Goal: Task Accomplishment & Management: Manage account settings

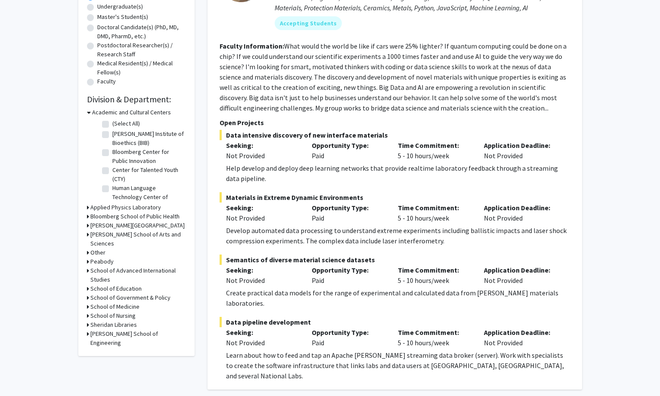
scroll to position [172, 0]
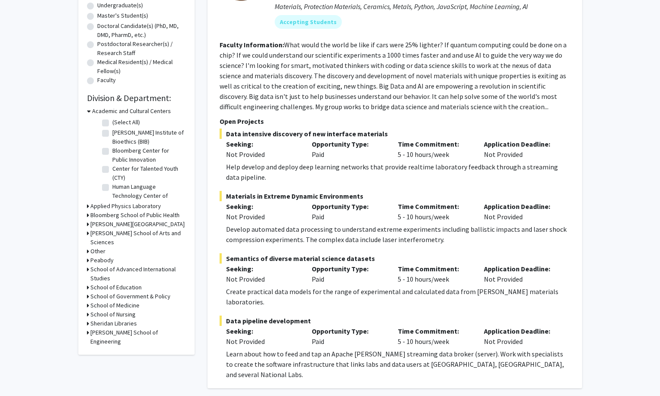
click at [117, 109] on h3 "Academic and Cultural Centers" at bounding box center [131, 111] width 79 height 9
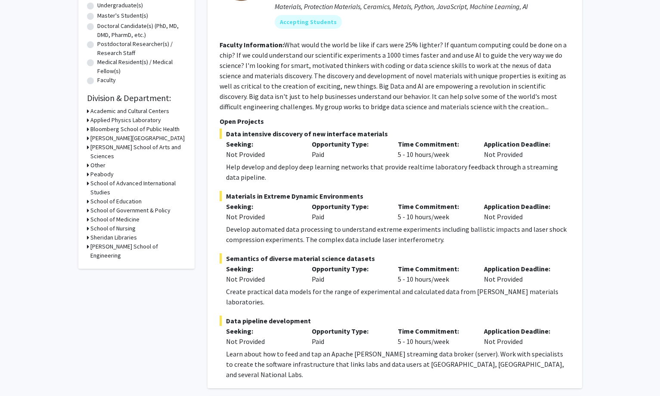
click at [123, 215] on h3 "School of Medicine" at bounding box center [114, 219] width 49 height 9
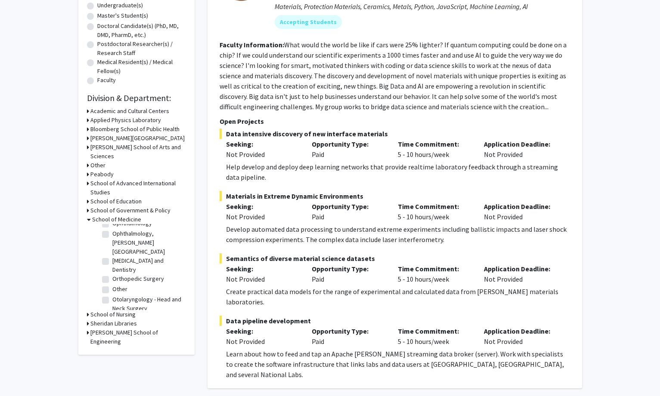
scroll to position [947, 0]
click at [118, 285] on label "Other" at bounding box center [119, 288] width 15 height 9
click at [118, 285] on input "Other" at bounding box center [115, 287] width 6 height 6
checkbox input "true"
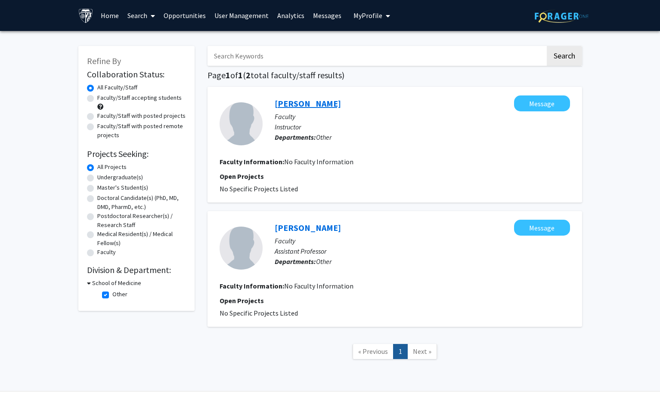
drag, startPoint x: 274, startPoint y: 105, endPoint x: 325, endPoint y: 103, distance: 50.9
click at [325, 103] on div "[PERSON_NAME] Message Faculty Instructor Departments: Other" at bounding box center [416, 124] width 307 height 57
copy link "[PERSON_NAME]"
drag, startPoint x: 272, startPoint y: 220, endPoint x: 314, endPoint y: 222, distance: 41.8
click at [314, 222] on div "[PERSON_NAME] Message Faculty Assistant Professor Departments: Other" at bounding box center [416, 248] width 307 height 57
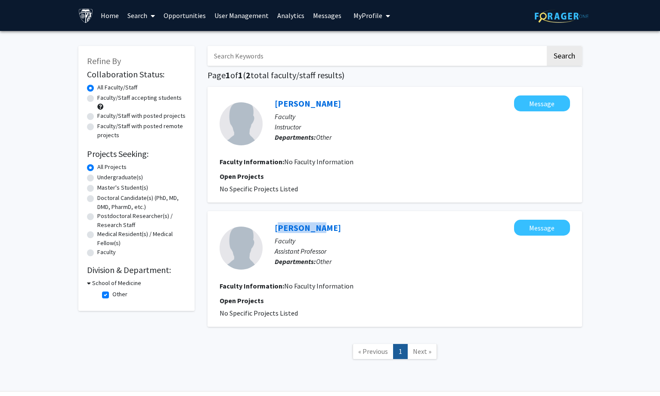
copy link "[PERSON_NAME]"
drag, startPoint x: 227, startPoint y: 10, endPoint x: 223, endPoint y: 21, distance: 11.8
click at [227, 10] on link "User Management" at bounding box center [241, 15] width 63 height 30
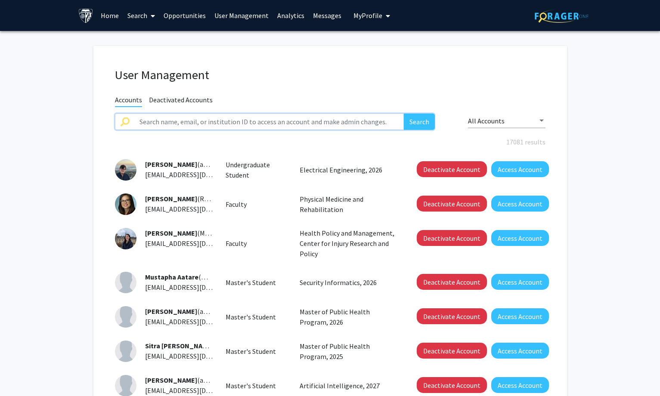
click at [235, 121] on input "text" at bounding box center [269, 122] width 270 height 16
paste input "[PERSON_NAME]"
type input "[PERSON_NAME]"
click at [415, 120] on button "Search" at bounding box center [419, 122] width 31 height 16
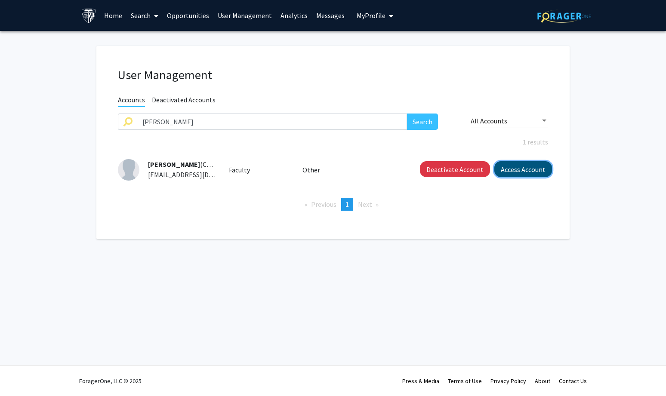
click at [515, 168] on button "Access Account" at bounding box center [524, 169] width 58 height 16
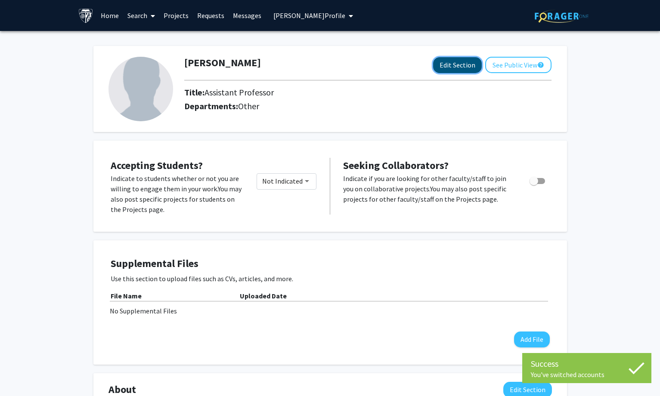
click at [461, 64] on button "Edit Section" at bounding box center [457, 65] width 49 height 16
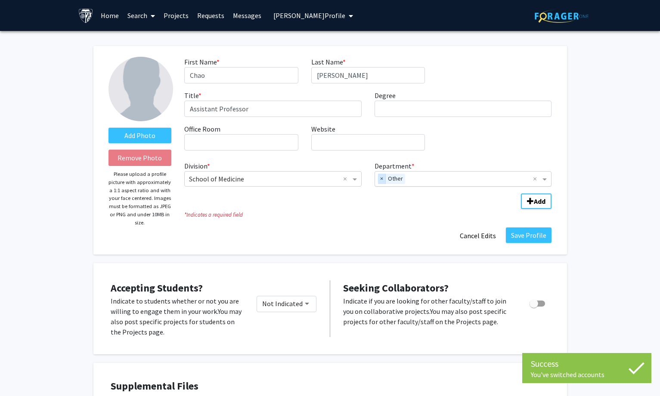
click at [381, 181] on span "×" at bounding box center [382, 179] width 8 height 10
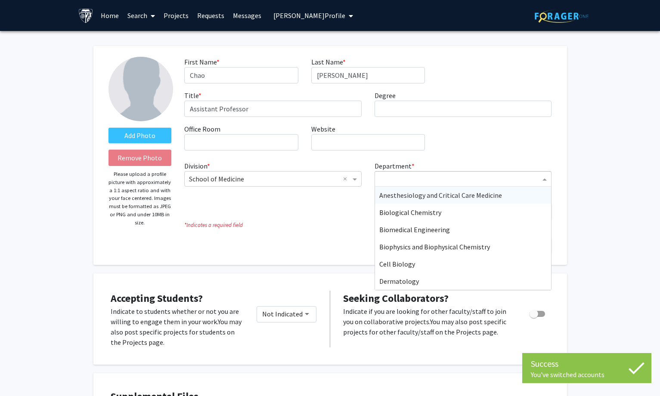
click at [392, 180] on input "Department" at bounding box center [459, 179] width 161 height 10
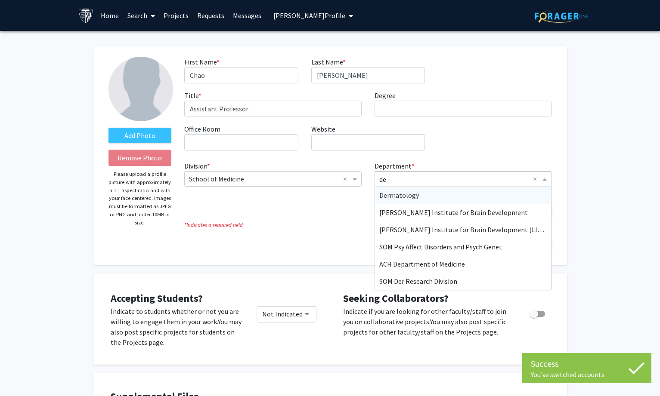
type input "der"
click at [400, 193] on span "Dermatology" at bounding box center [399, 195] width 40 height 9
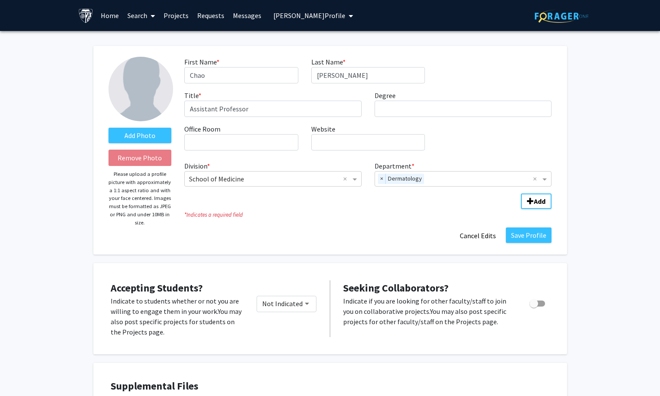
click at [106, 132] on div "Add Photo Remove Photo Please upload a profile picture with approximately a 1:1…" at bounding box center [140, 150] width 76 height 187
click at [116, 133] on label "Add Photo" at bounding box center [139, 135] width 63 height 15
click at [0, 0] on input "Add Photo" at bounding box center [0, 0] width 0 height 0
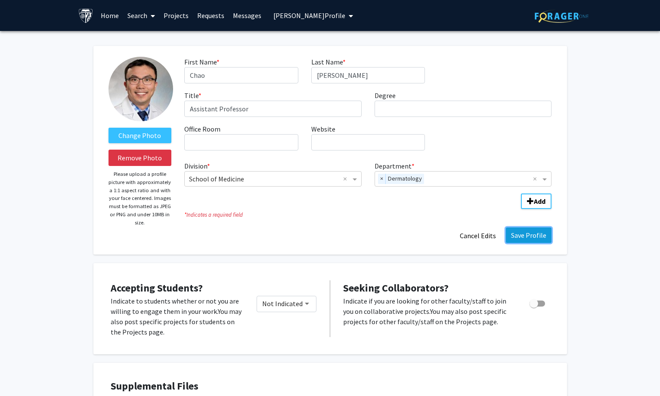
click at [519, 236] on button "Save Profile" at bounding box center [529, 235] width 46 height 15
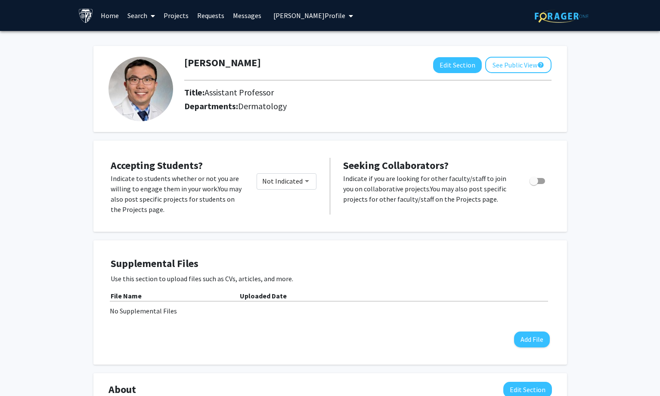
click at [319, 15] on span "[PERSON_NAME] Profile" at bounding box center [309, 15] width 72 height 9
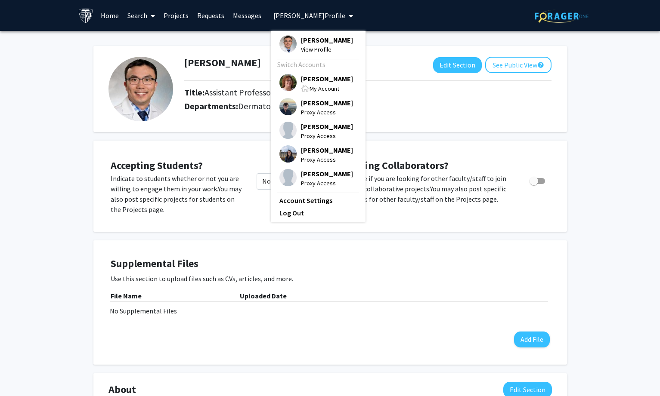
click at [318, 74] on div "[PERSON_NAME] View Profile Switch Accounts [PERSON_NAME] My Account [PERSON_NAM…" at bounding box center [318, 127] width 95 height 192
click at [312, 84] on div "My Account" at bounding box center [327, 89] width 52 height 10
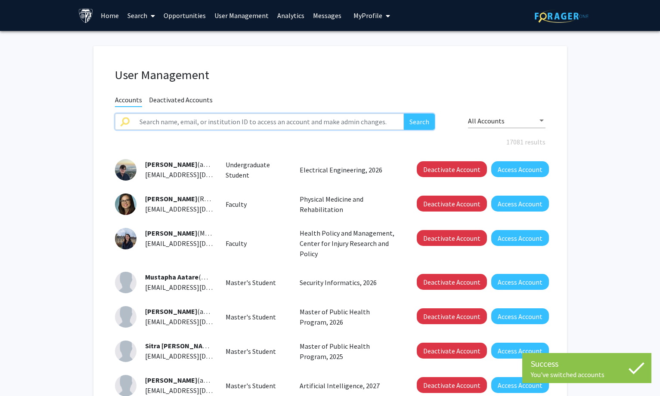
click at [271, 115] on input "text" at bounding box center [269, 122] width 270 height 16
paste input "[PERSON_NAME]"
type input "[PERSON_NAME]"
click at [407, 122] on button "Search" at bounding box center [419, 122] width 31 height 16
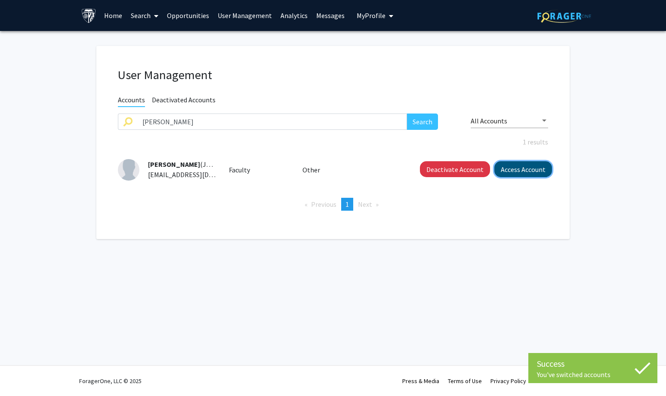
click at [518, 168] on button "Access Account" at bounding box center [524, 169] width 58 height 16
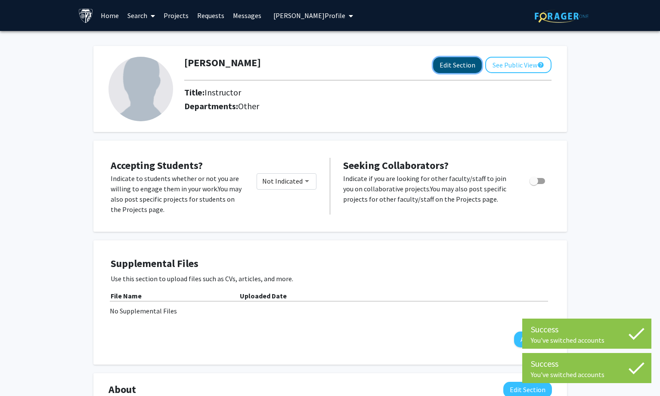
click at [466, 62] on button "Edit Section" at bounding box center [457, 65] width 49 height 16
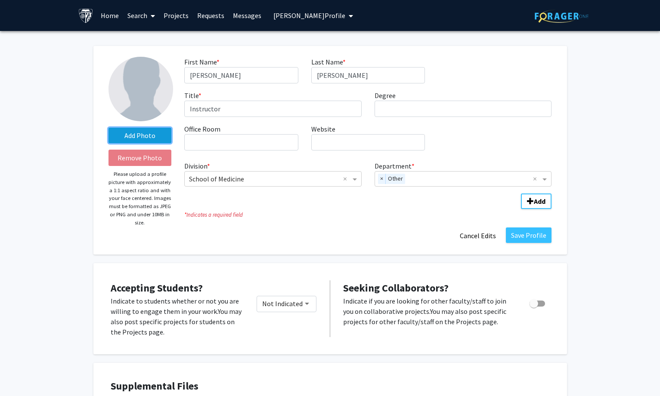
click at [144, 139] on label "Add Photo" at bounding box center [139, 135] width 63 height 15
click at [0, 0] on input "Add Photo" at bounding box center [0, 0] width 0 height 0
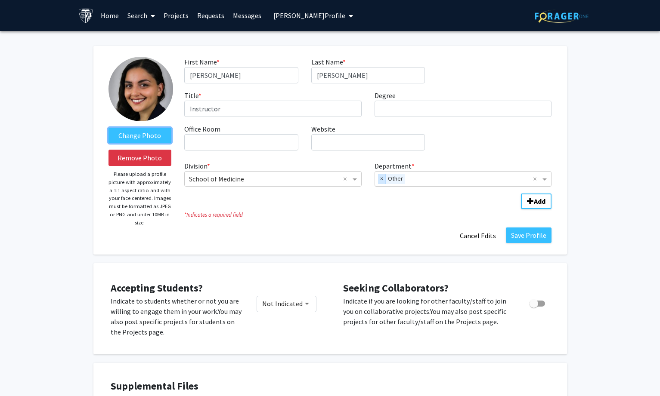
click at [383, 176] on span "×" at bounding box center [382, 179] width 8 height 10
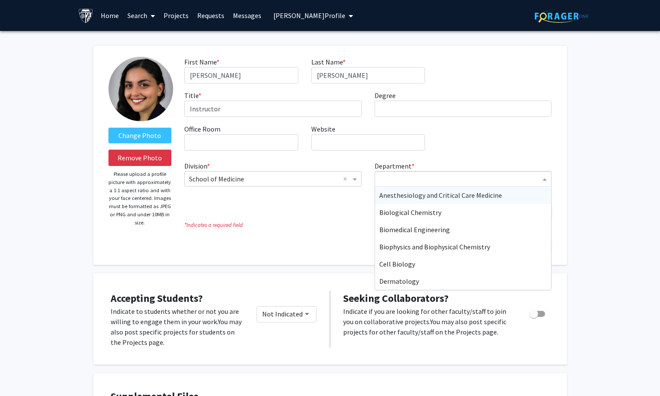
click at [395, 176] on input "Department" at bounding box center [459, 179] width 161 height 10
type input "gy"
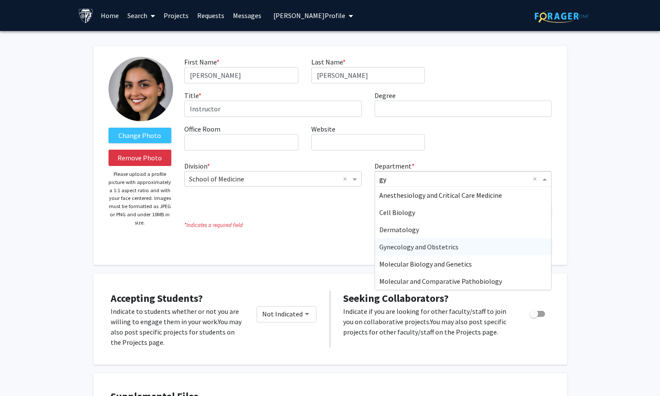
click at [424, 248] on span "Gynecology and Obstetrics" at bounding box center [418, 247] width 79 height 9
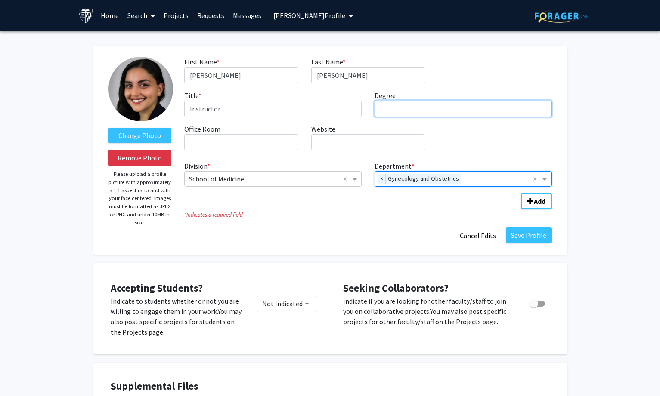
click at [389, 111] on input "Degree required" at bounding box center [462, 109] width 177 height 16
paste input "[PERSON_NAME][GEOGRAPHIC_DATA][PERSON_NAME]"
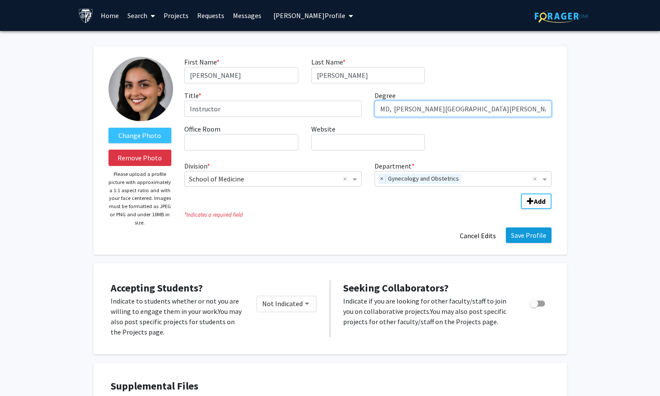
type input "MD, [PERSON_NAME][GEOGRAPHIC_DATA][PERSON_NAME]"
click at [531, 235] on button "Save Profile" at bounding box center [529, 235] width 46 height 15
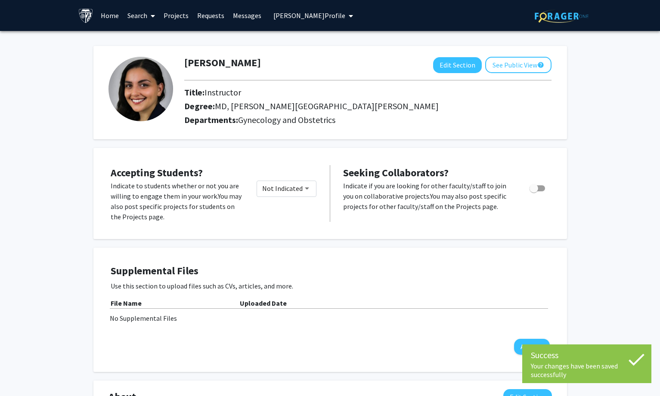
click at [297, 18] on span "[PERSON_NAME] Profile" at bounding box center [309, 15] width 72 height 9
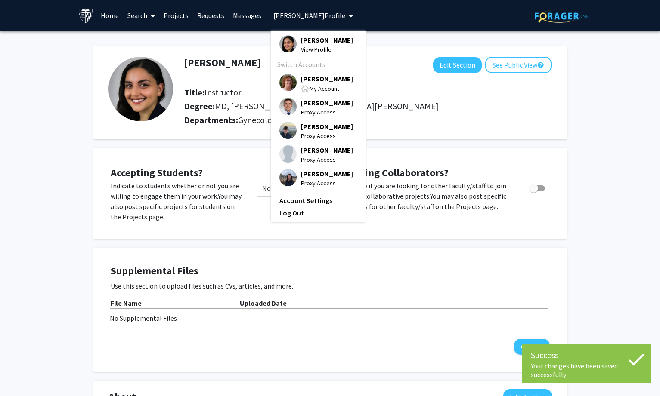
click at [310, 78] on span "[PERSON_NAME]" at bounding box center [327, 78] width 52 height 9
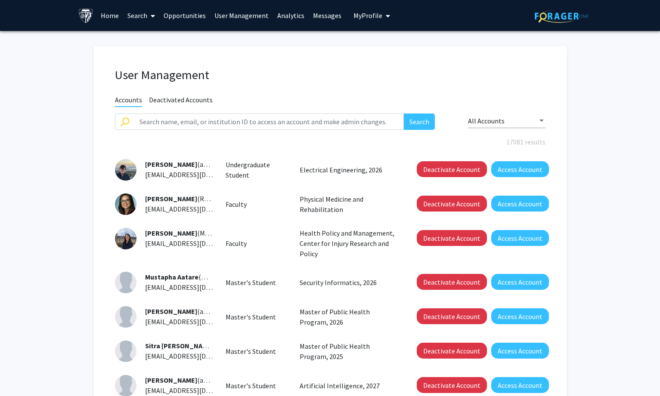
click at [146, 16] on link "Search" at bounding box center [141, 15] width 36 height 30
click at [146, 43] on span "Faculty/Staff" at bounding box center [154, 39] width 63 height 17
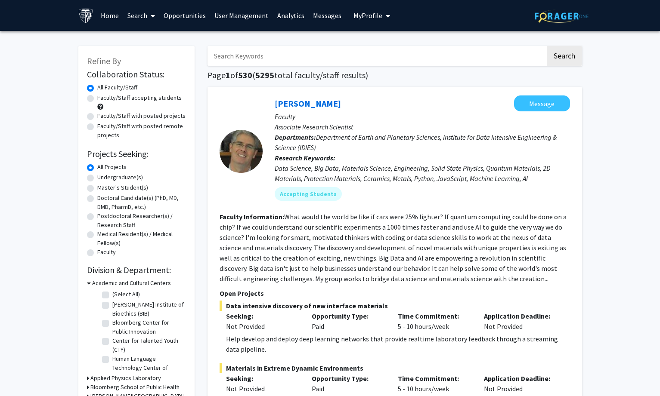
click at [113, 285] on h3 "Academic and Cultural Centers" at bounding box center [131, 283] width 79 height 9
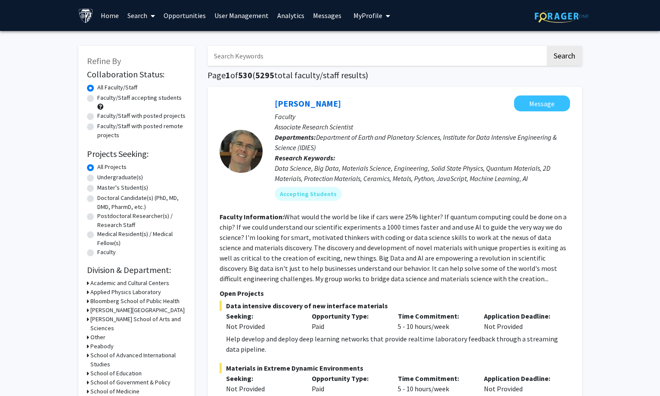
click at [108, 299] on h3 "Bloomberg School of Public Health" at bounding box center [134, 301] width 89 height 9
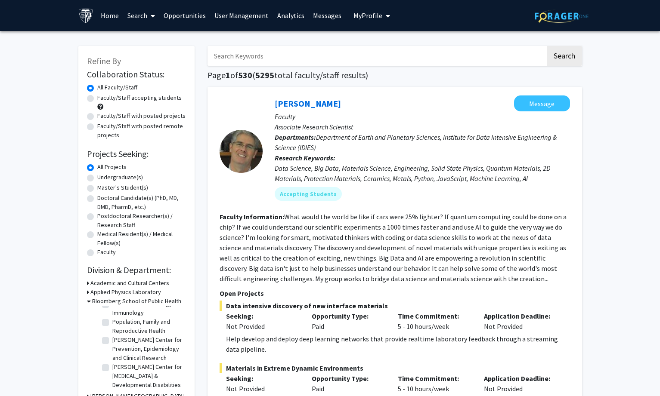
scroll to position [428, 0]
click at [138, 300] on h3 "Bloomberg School of Public Health" at bounding box center [136, 301] width 89 height 9
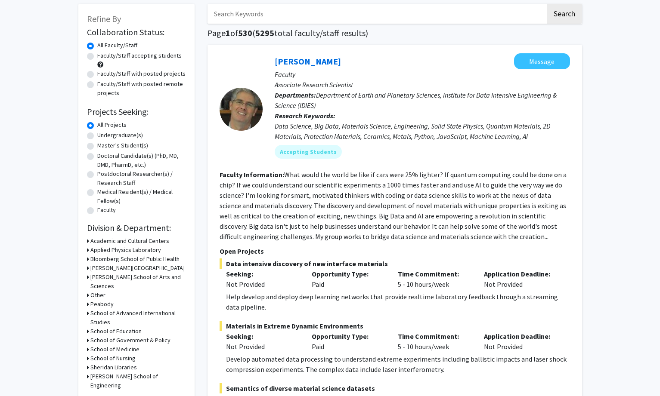
scroll to position [129, 0]
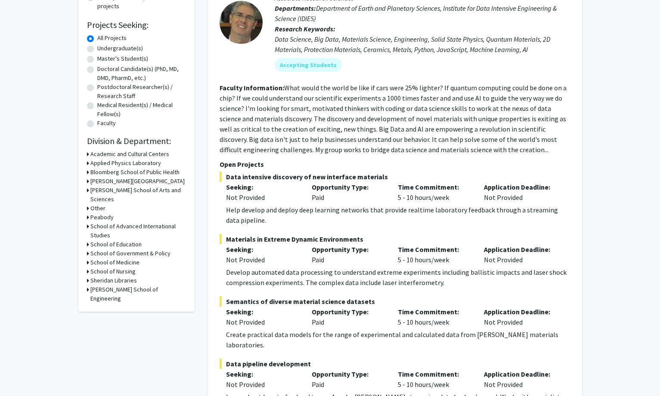
click at [147, 191] on h3 "[PERSON_NAME] School of Arts and Sciences" at bounding box center [138, 195] width 96 height 18
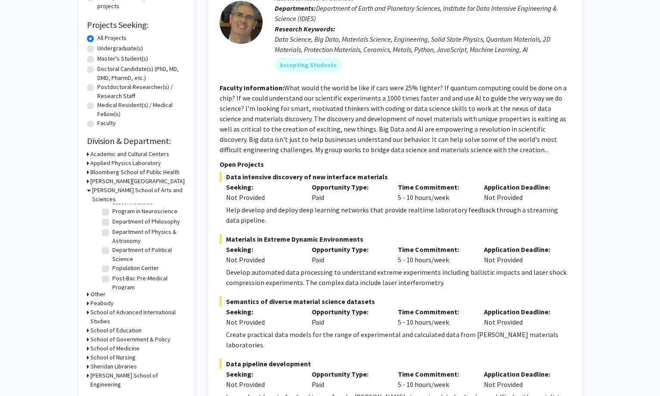
scroll to position [646, 0]
click at [142, 187] on h3 "[PERSON_NAME] School of Arts and Sciences" at bounding box center [139, 195] width 94 height 18
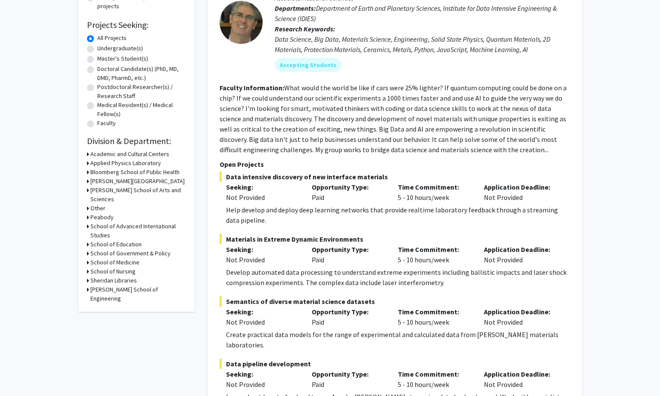
click at [118, 285] on h3 "[PERSON_NAME] School of Engineering" at bounding box center [138, 294] width 96 height 18
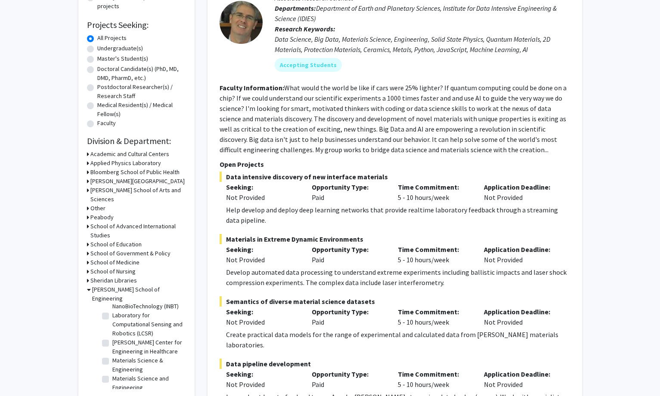
scroll to position [468, 0]
click at [115, 350] on label "Other" at bounding box center [119, 354] width 15 height 9
click at [115, 350] on input "Other" at bounding box center [115, 353] width 6 height 6
checkbox input "true"
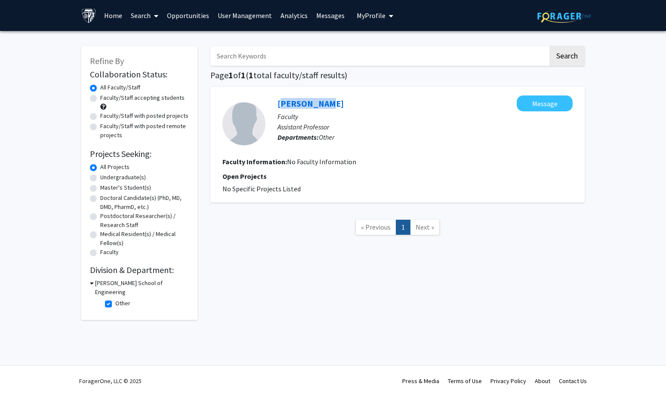
drag, startPoint x: 270, startPoint y: 96, endPoint x: 325, endPoint y: 95, distance: 54.7
click at [325, 95] on div "[PERSON_NAME] Message Faculty Assistant Professor Departments: Other Faculty In…" at bounding box center [397, 145] width 374 height 116
copy link "[PERSON_NAME]"
click at [545, 110] on button "Message" at bounding box center [545, 104] width 56 height 16
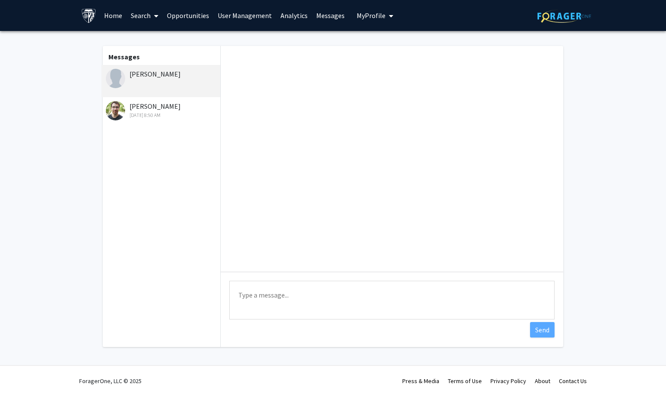
click at [250, 15] on link "User Management" at bounding box center [245, 15] width 63 height 30
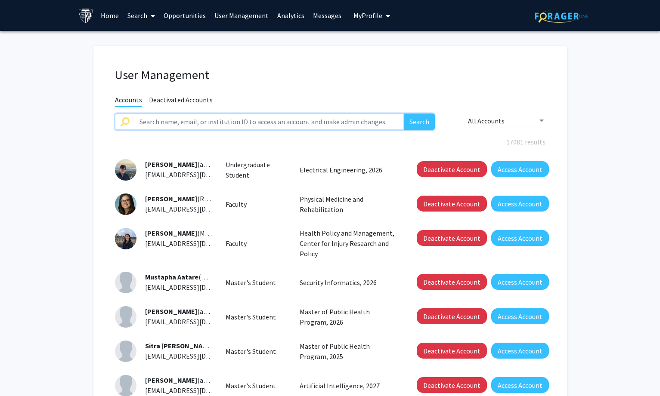
click at [234, 122] on input "text" at bounding box center [269, 122] width 270 height 16
paste input "[PERSON_NAME]"
type input "[PERSON_NAME]"
click at [414, 117] on button "Search" at bounding box center [419, 122] width 31 height 16
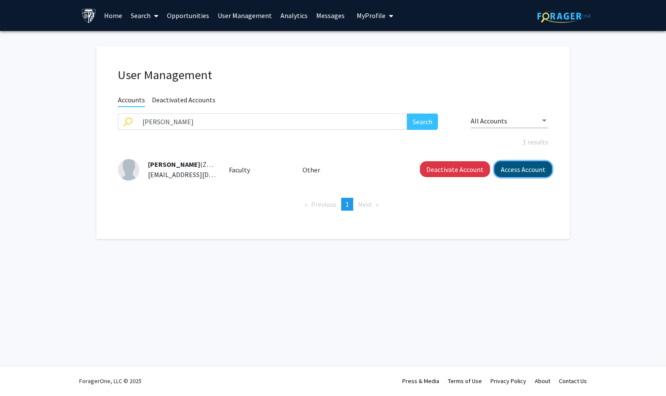
click at [533, 172] on button "Access Account" at bounding box center [524, 169] width 58 height 16
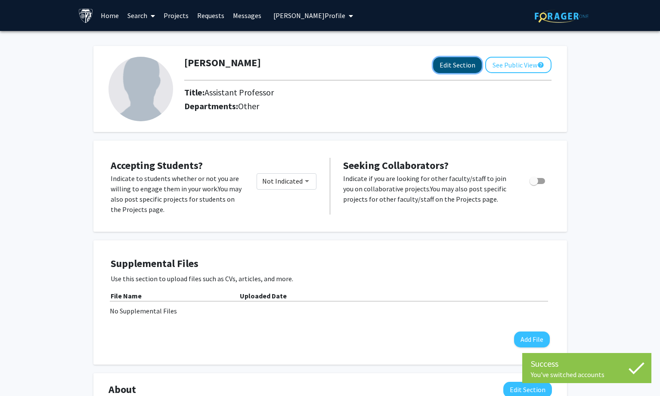
click at [455, 63] on button "Edit Section" at bounding box center [457, 65] width 49 height 16
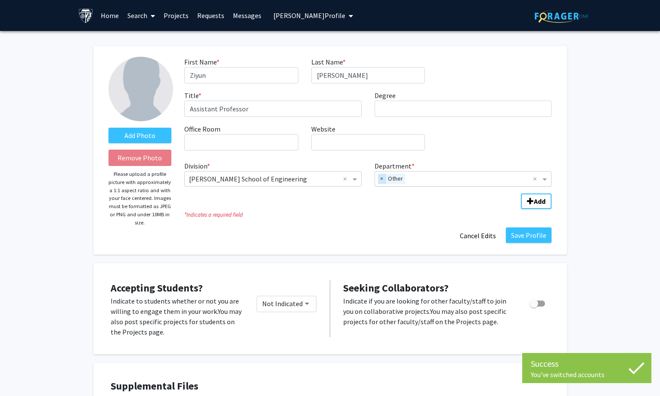
click at [382, 180] on span "×" at bounding box center [382, 179] width 8 height 10
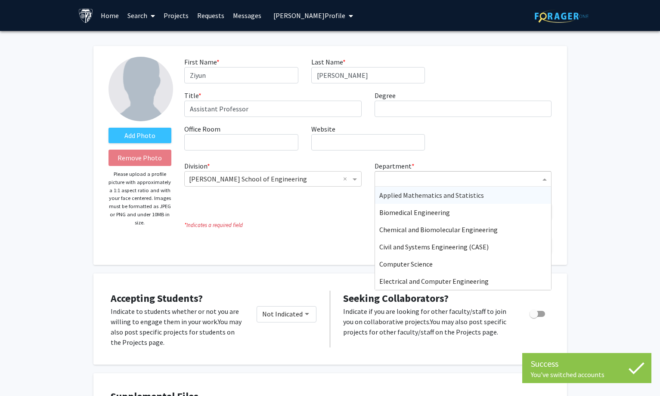
click at [394, 180] on input "Department" at bounding box center [459, 179] width 161 height 10
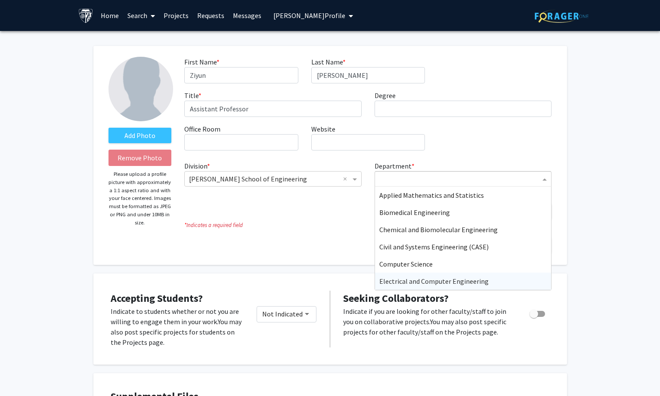
click at [403, 280] on span "Electrical and Computer Engineering" at bounding box center [433, 281] width 109 height 9
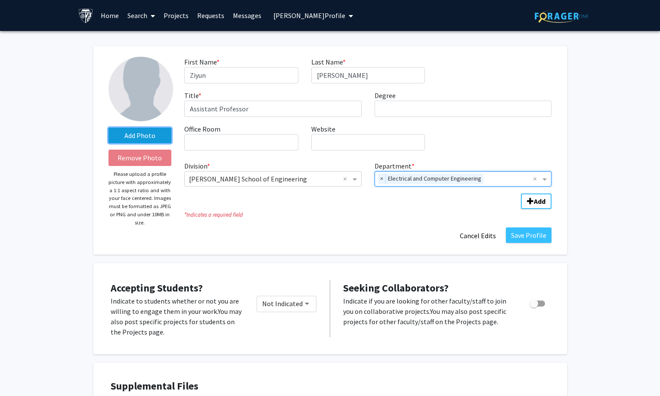
click at [116, 132] on label "Add Photo" at bounding box center [139, 135] width 63 height 15
click at [0, 0] on input "Add Photo" at bounding box center [0, 0] width 0 height 0
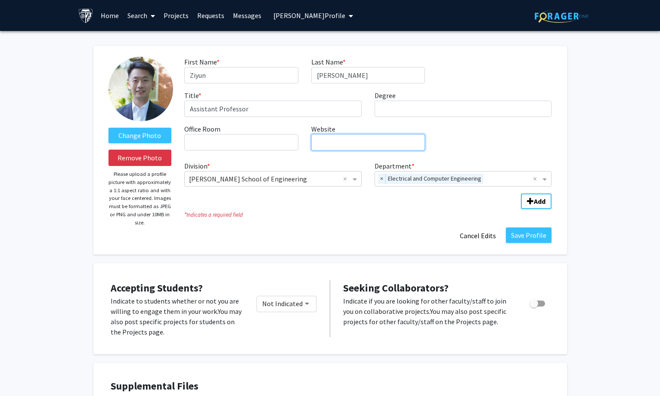
click at [357, 145] on input "Website required" at bounding box center [368, 142] width 114 height 16
paste input "[URL][DOMAIN_NAME]"
type input "[URL][DOMAIN_NAME]"
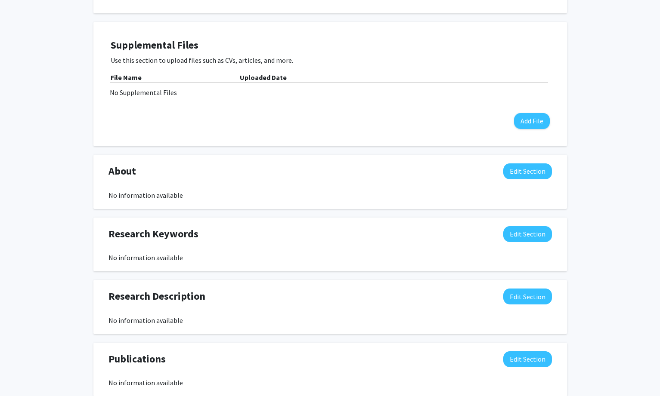
scroll to position [344, 0]
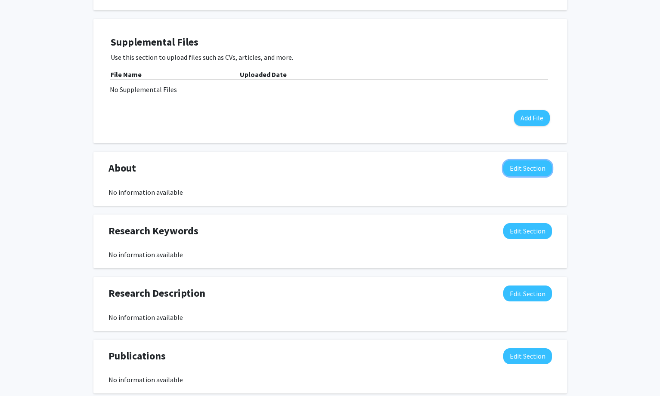
drag, startPoint x: 534, startPoint y: 163, endPoint x: 524, endPoint y: 173, distance: 14.6
click at [534, 163] on button "Edit Section" at bounding box center [527, 169] width 49 height 16
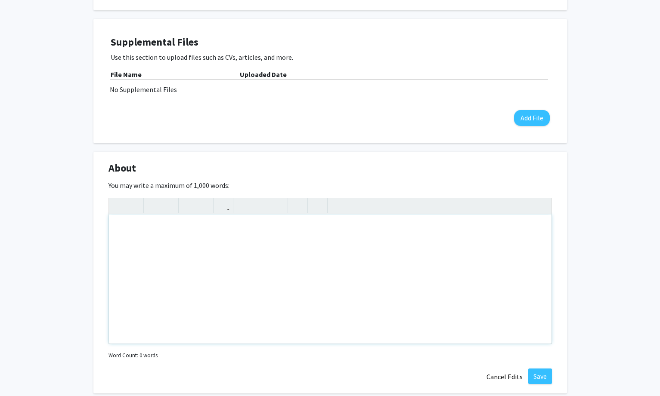
click at [404, 243] on div "Note to users with screen readers: Please deactivate our accessibility plugin f…" at bounding box center [330, 279] width 443 height 129
paste div "Note to users with screen readers: Please deactivate our accessibility plugin f…"
type textarea "<p>[PERSON_NAME] ([PERSON_NAME]) [PERSON_NAME] is an assistant professor in the…"
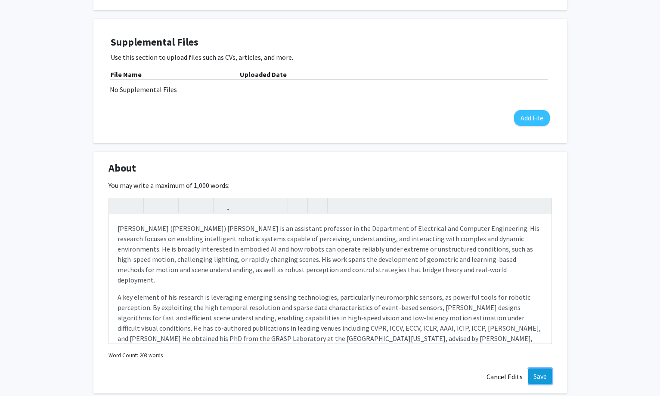
click at [535, 372] on button "Save" at bounding box center [540, 376] width 24 height 15
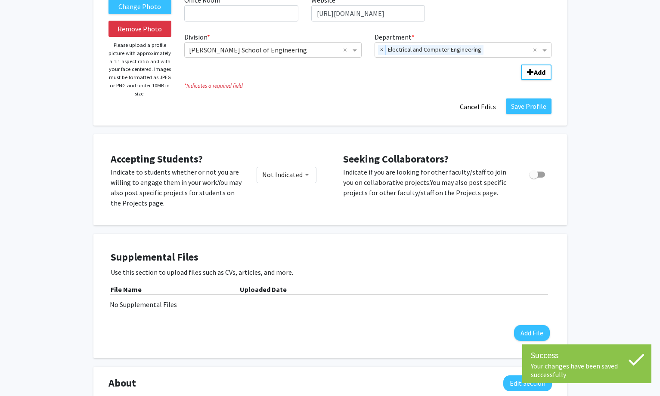
scroll to position [0, 0]
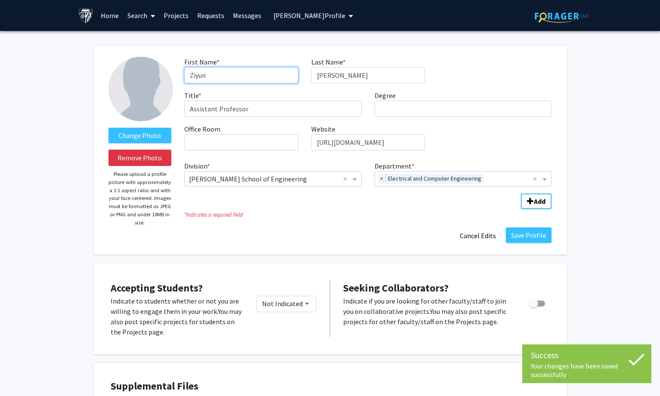
click at [239, 78] on input "Ziyun" at bounding box center [241, 75] width 114 height 16
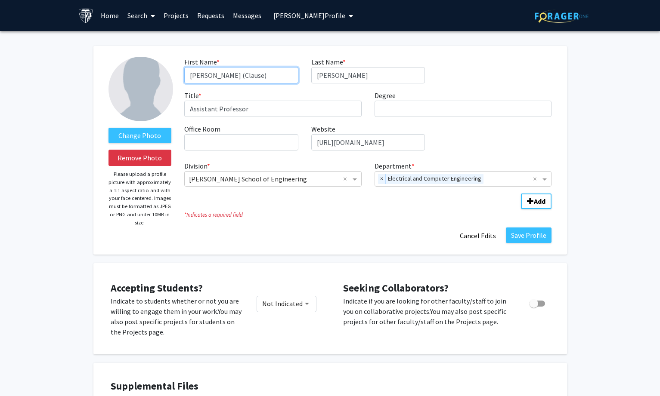
click at [222, 74] on input "[PERSON_NAME] (Clause)" at bounding box center [241, 75] width 114 height 16
type input "[PERSON_NAME] ([PERSON_NAME])"
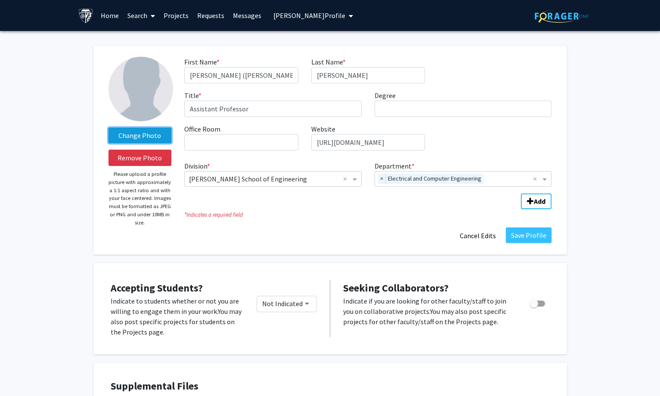
click at [153, 134] on label "Change Photo" at bounding box center [139, 135] width 63 height 15
click at [0, 0] on input "Change Photo" at bounding box center [0, 0] width 0 height 0
click at [532, 239] on button "Save Profile" at bounding box center [529, 235] width 46 height 15
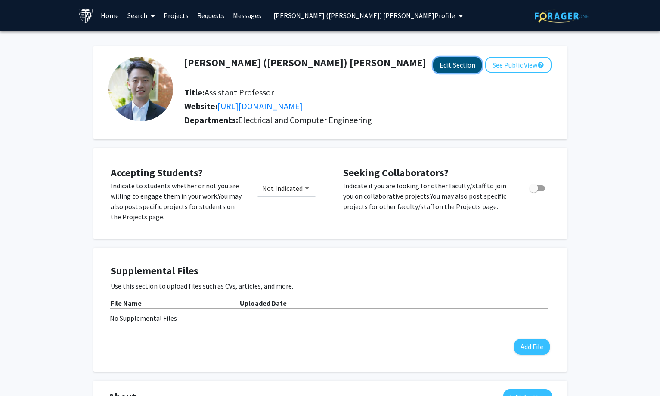
click at [442, 62] on button "Edit Section" at bounding box center [457, 65] width 49 height 16
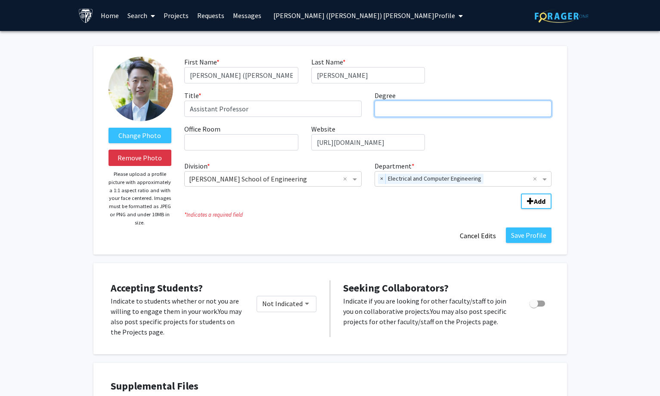
click at [416, 116] on input "Degree required" at bounding box center [462, 109] width 177 height 16
paste input "[GEOGRAPHIC_DATA][US_STATE]"
type input "PhD, [GEOGRAPHIC_DATA][US_STATE]"
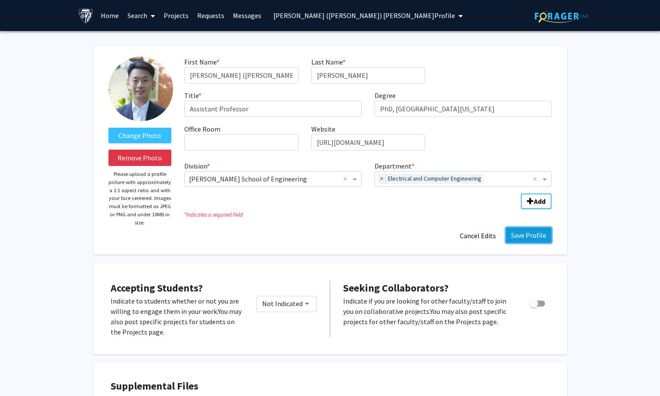
click at [514, 234] on button "Save Profile" at bounding box center [529, 235] width 46 height 15
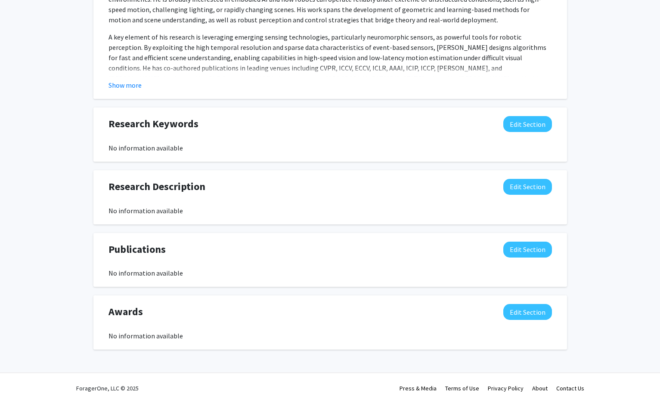
scroll to position [464, 0]
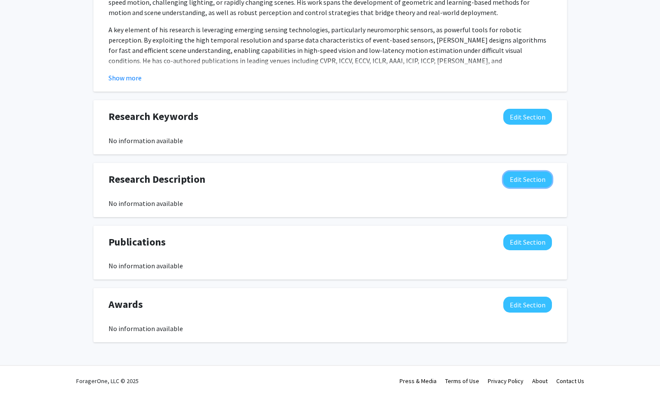
drag, startPoint x: 527, startPoint y: 174, endPoint x: 518, endPoint y: 177, distance: 9.4
click at [527, 174] on button "Edit Section" at bounding box center [527, 180] width 49 height 16
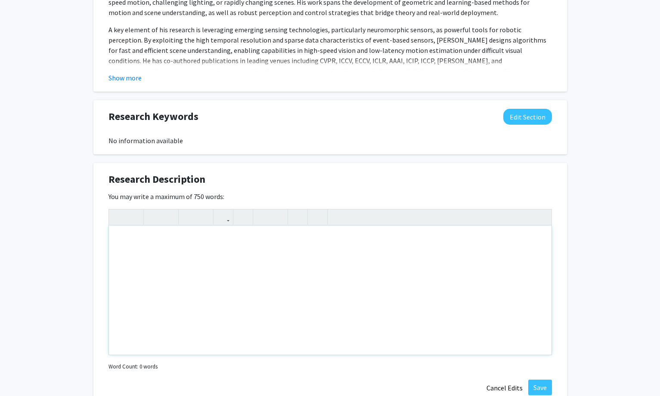
paste div "Note to users with screen readers: Please deactivate our accessibility plugin f…"
click at [194, 277] on div "Note to users with screen readers: Please deactivate our accessibility plugin f…" at bounding box center [330, 290] width 443 height 129
type textarea "<p>My main research interests are event-based vision, 3D computer vision and ro…"
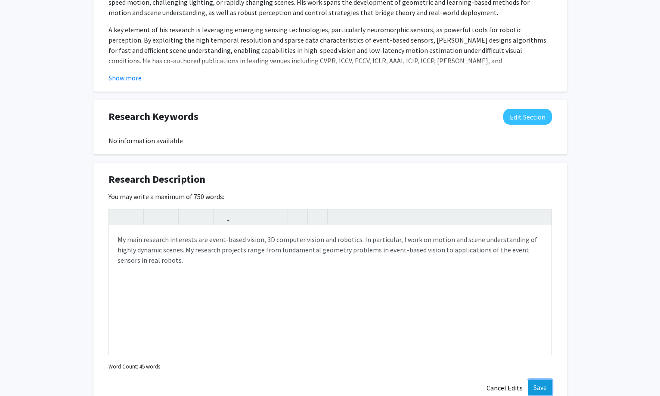
click at [543, 389] on button "Save" at bounding box center [540, 387] width 24 height 15
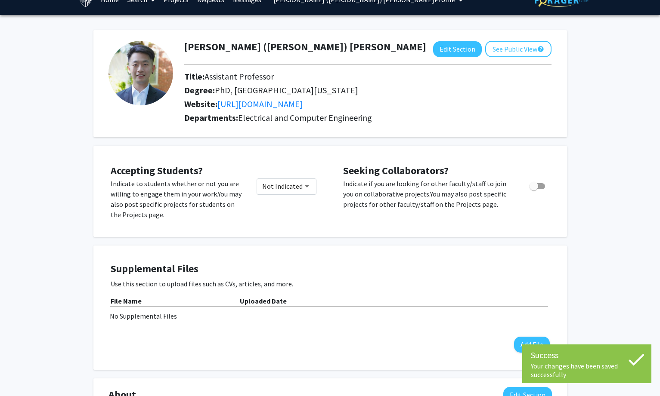
scroll to position [0, 0]
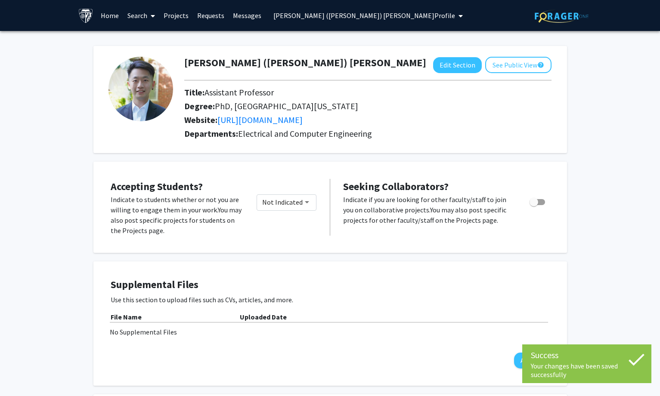
click at [324, 14] on span "[PERSON_NAME] ([PERSON_NAME]) [PERSON_NAME] Profile" at bounding box center [364, 15] width 182 height 9
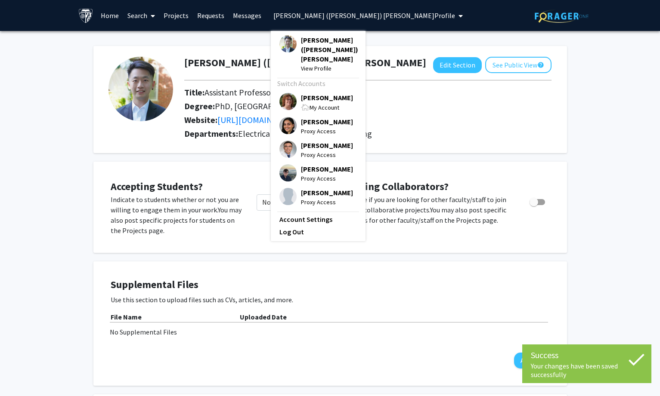
click at [319, 93] on span "[PERSON_NAME]" at bounding box center [327, 97] width 52 height 9
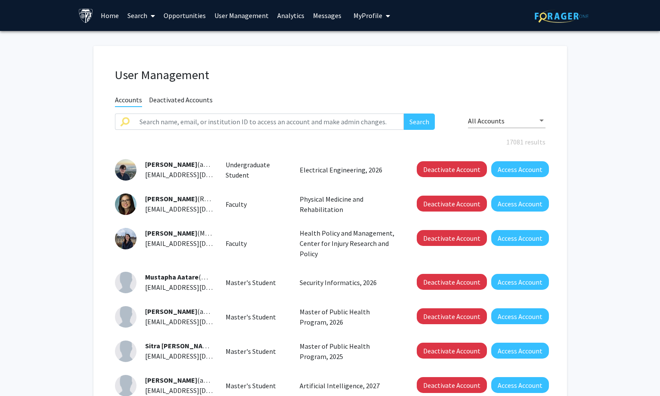
click at [107, 15] on link "Home" at bounding box center [109, 15] width 27 height 30
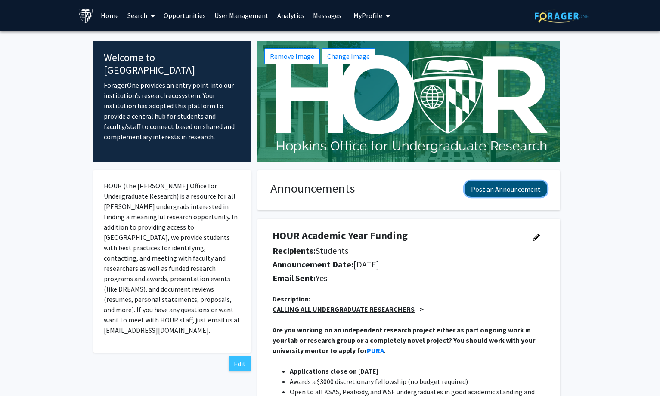
click at [494, 186] on button "Post an Announcement" at bounding box center [505, 189] width 83 height 16
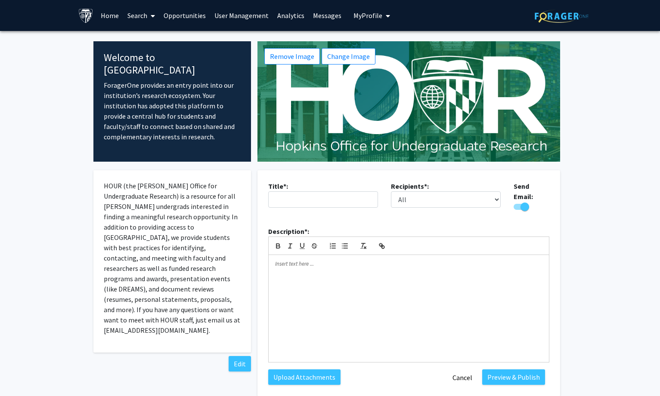
click at [189, 16] on link "Opportunities" at bounding box center [184, 15] width 51 height 30
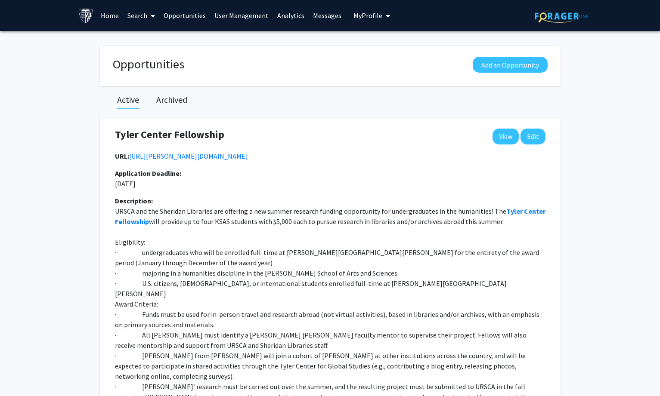
click at [133, 16] on link "Search" at bounding box center [141, 15] width 36 height 30
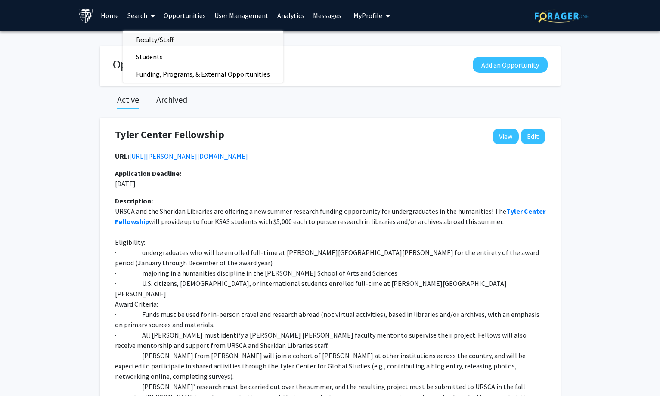
click at [141, 38] on span "Faculty/Staff" at bounding box center [154, 39] width 63 height 17
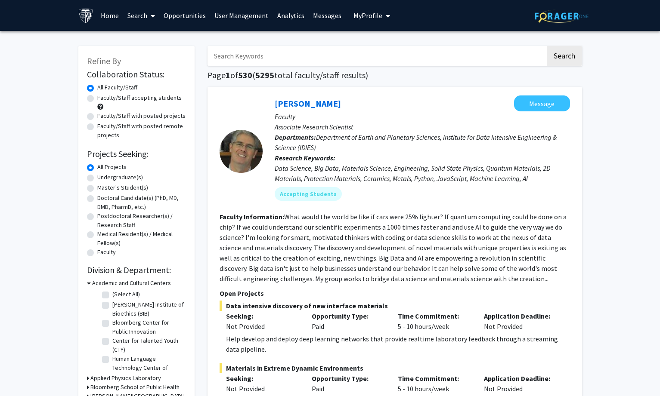
click at [106, 12] on link "Home" at bounding box center [109, 15] width 27 height 30
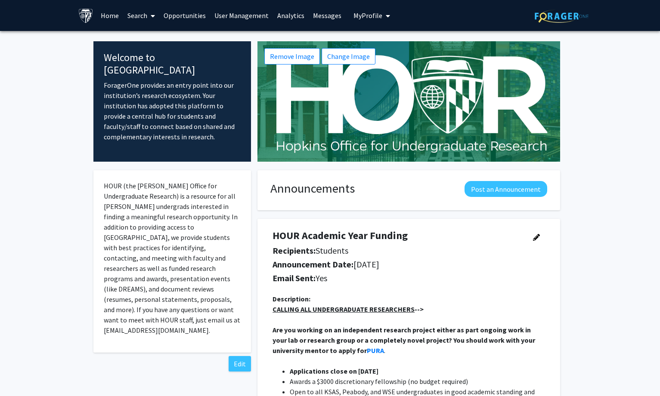
click at [137, 14] on link "Search" at bounding box center [141, 15] width 36 height 30
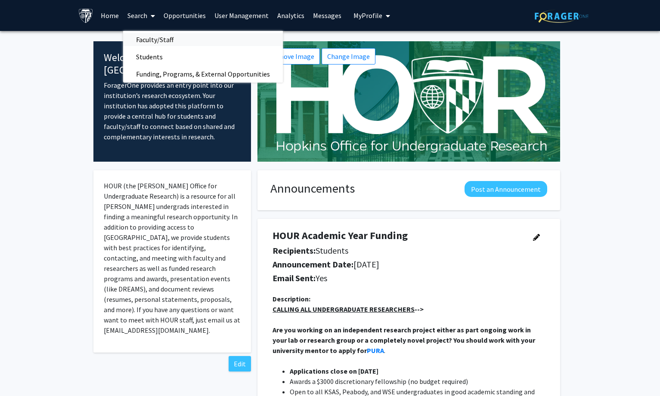
click at [145, 40] on span "Faculty/Staff" at bounding box center [154, 39] width 63 height 17
